Goal: Entertainment & Leisure: Consume media (video, audio)

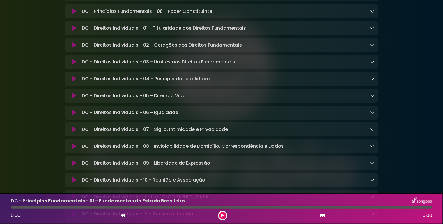
click at [225, 214] on button at bounding box center [222, 215] width 7 height 7
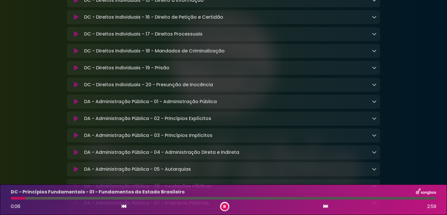
scroll to position [495, 0]
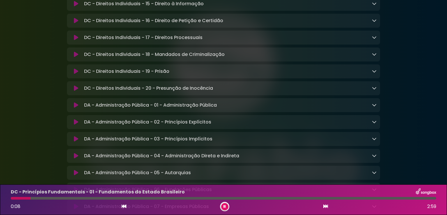
click at [74, 108] on icon at bounding box center [76, 105] width 4 height 6
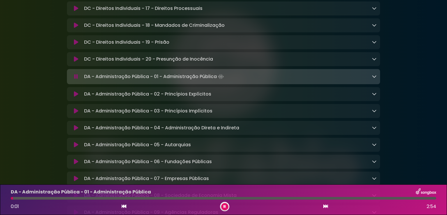
click at [76, 45] on icon at bounding box center [76, 42] width 4 height 6
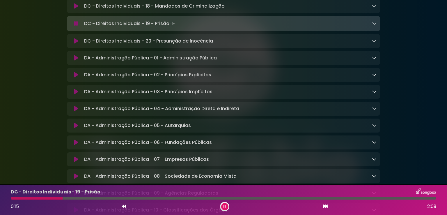
scroll to position [552, 0]
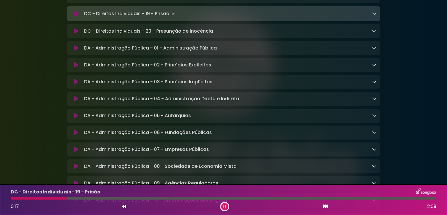
click at [76, 51] on icon at bounding box center [76, 48] width 5 height 6
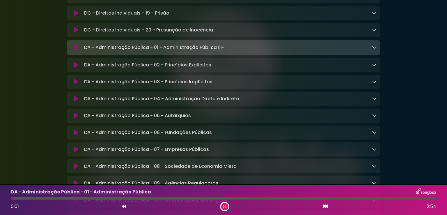
click at [75, 68] on icon at bounding box center [76, 65] width 4 height 6
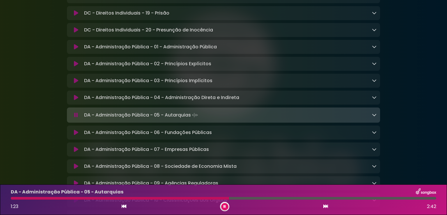
click at [223, 206] on button at bounding box center [224, 206] width 7 height 7
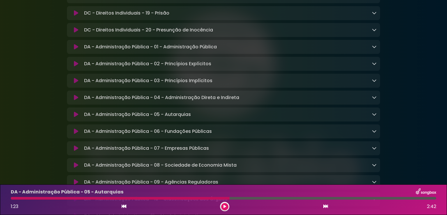
click at [225, 205] on icon at bounding box center [224, 206] width 3 height 3
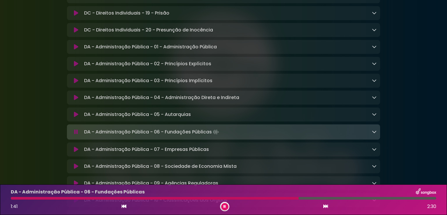
click at [223, 206] on button at bounding box center [224, 206] width 7 height 7
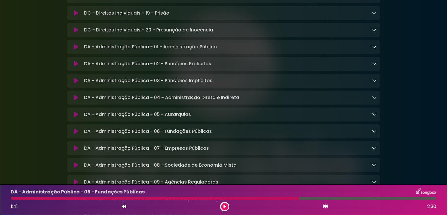
click at [224, 206] on icon at bounding box center [224, 206] width 3 height 3
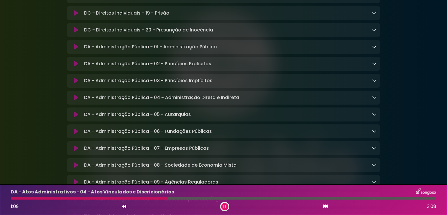
click at [225, 207] on icon at bounding box center [225, 206] width 3 height 3
